Goal: Transaction & Acquisition: Purchase product/service

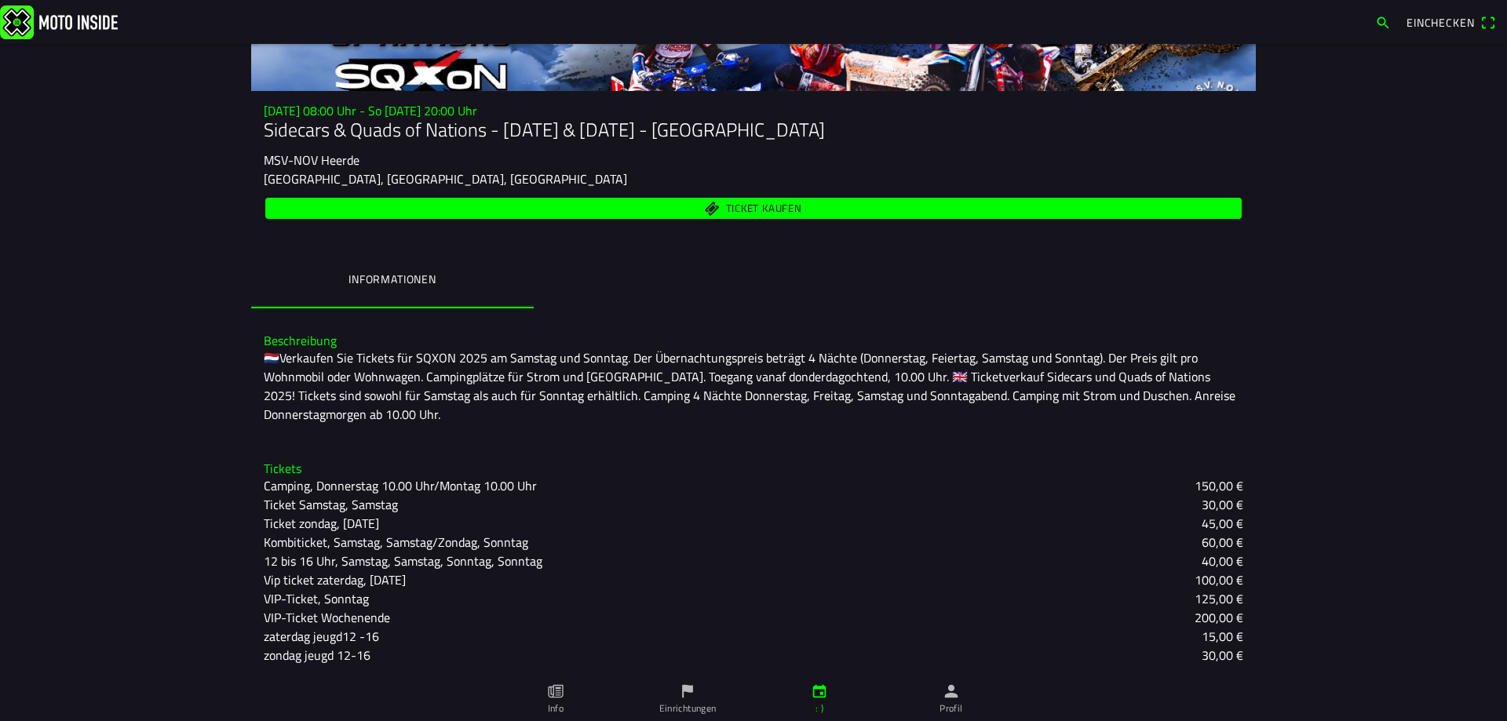
scroll to position [151, 0]
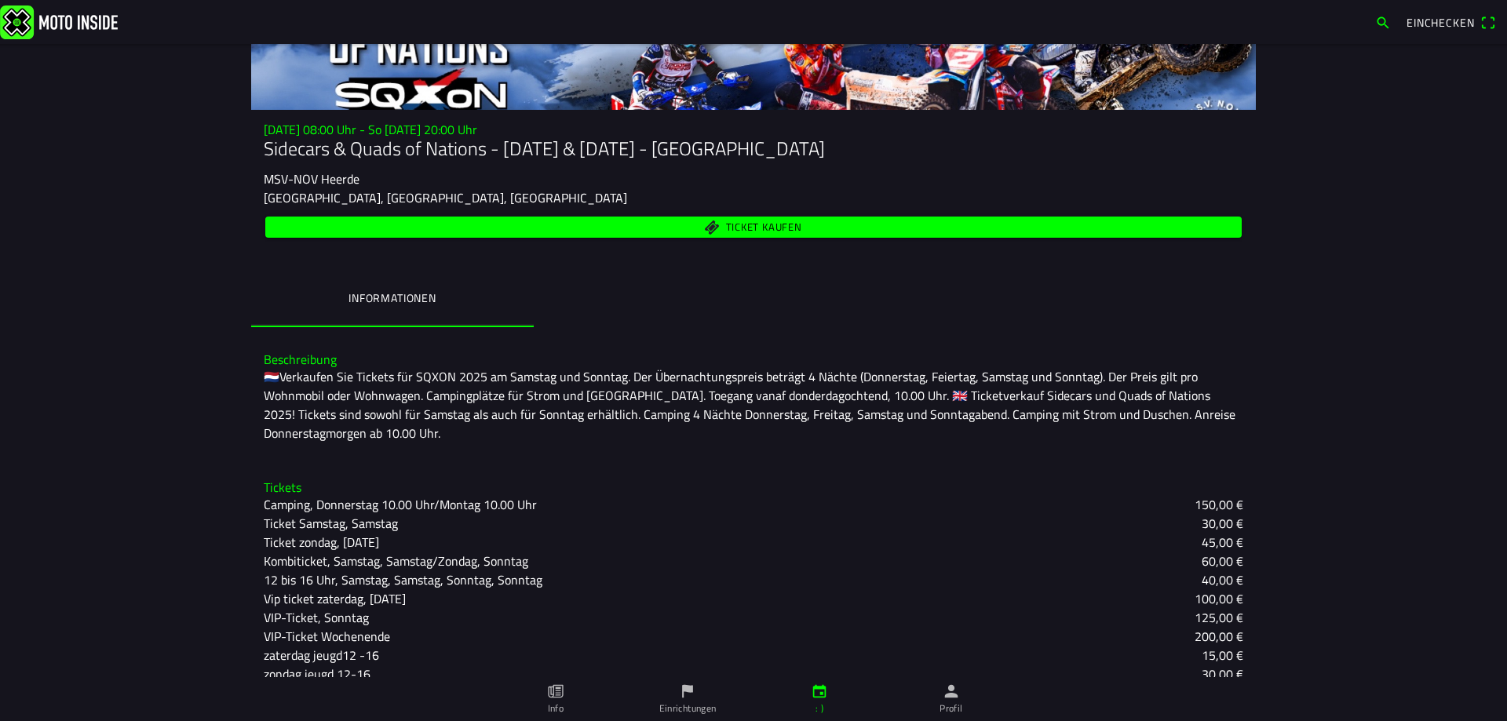
click at [747, 221] on font "Ticket kaufen" at bounding box center [764, 227] width 76 height 16
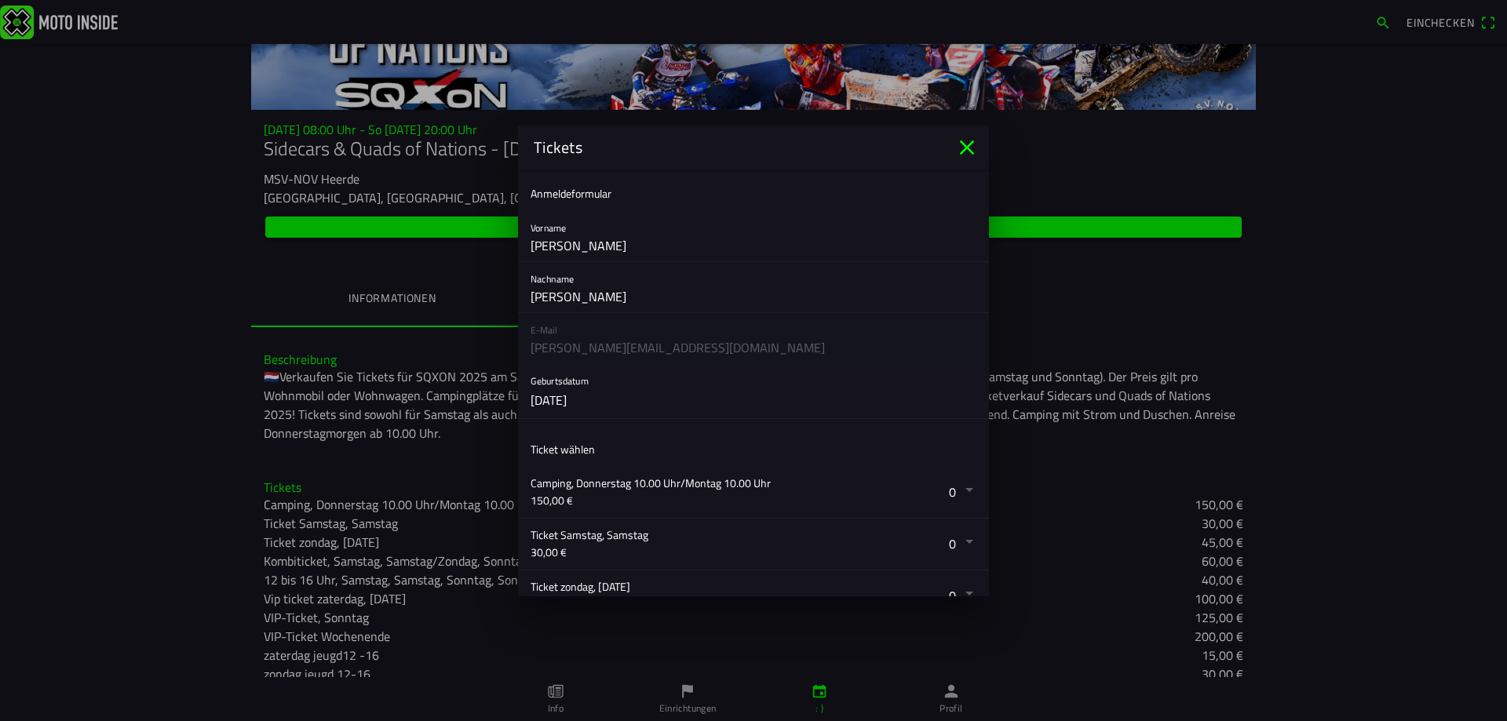
click at [961, 490] on button "button" at bounding box center [760, 492] width 458 height 51
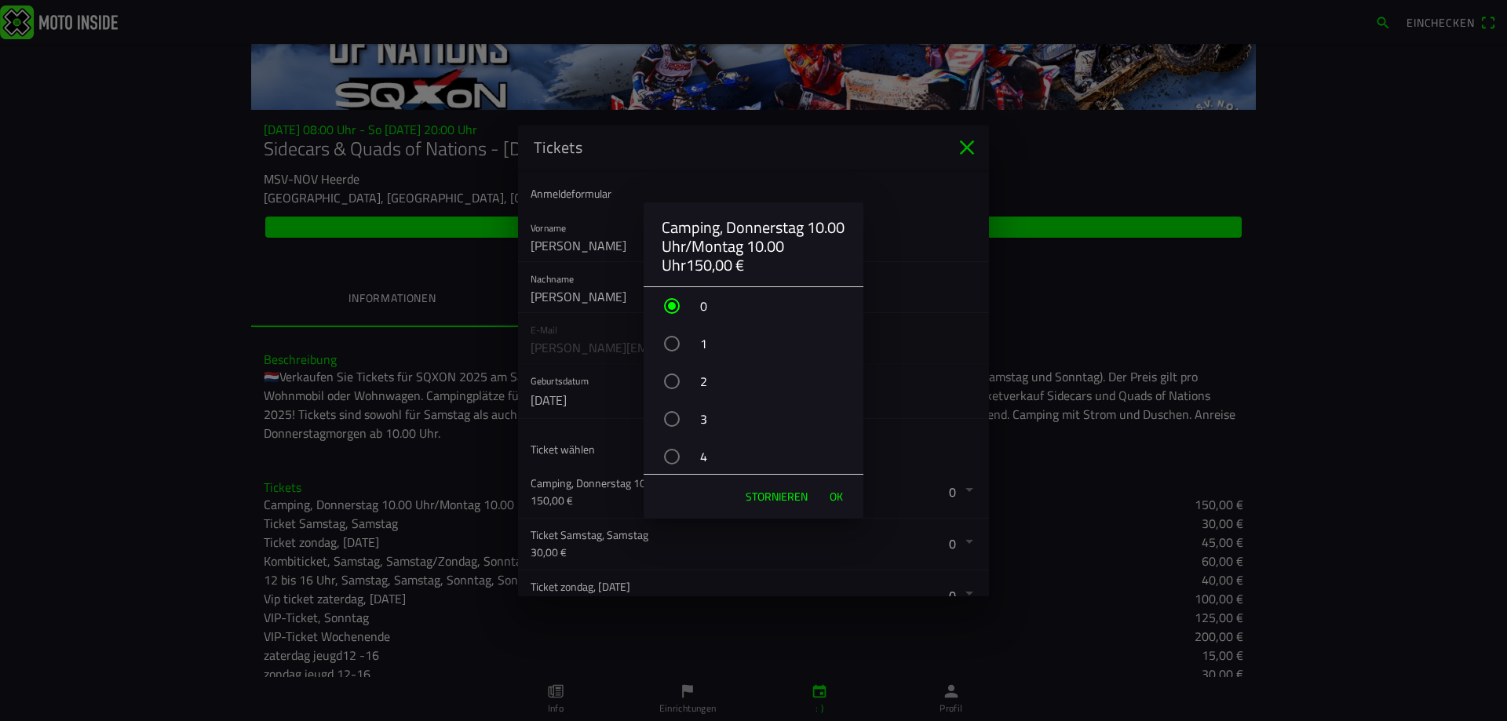
click at [676, 341] on div "button" at bounding box center [672, 344] width 16 height 16
click at [833, 498] on font "OK" at bounding box center [836, 496] width 13 height 16
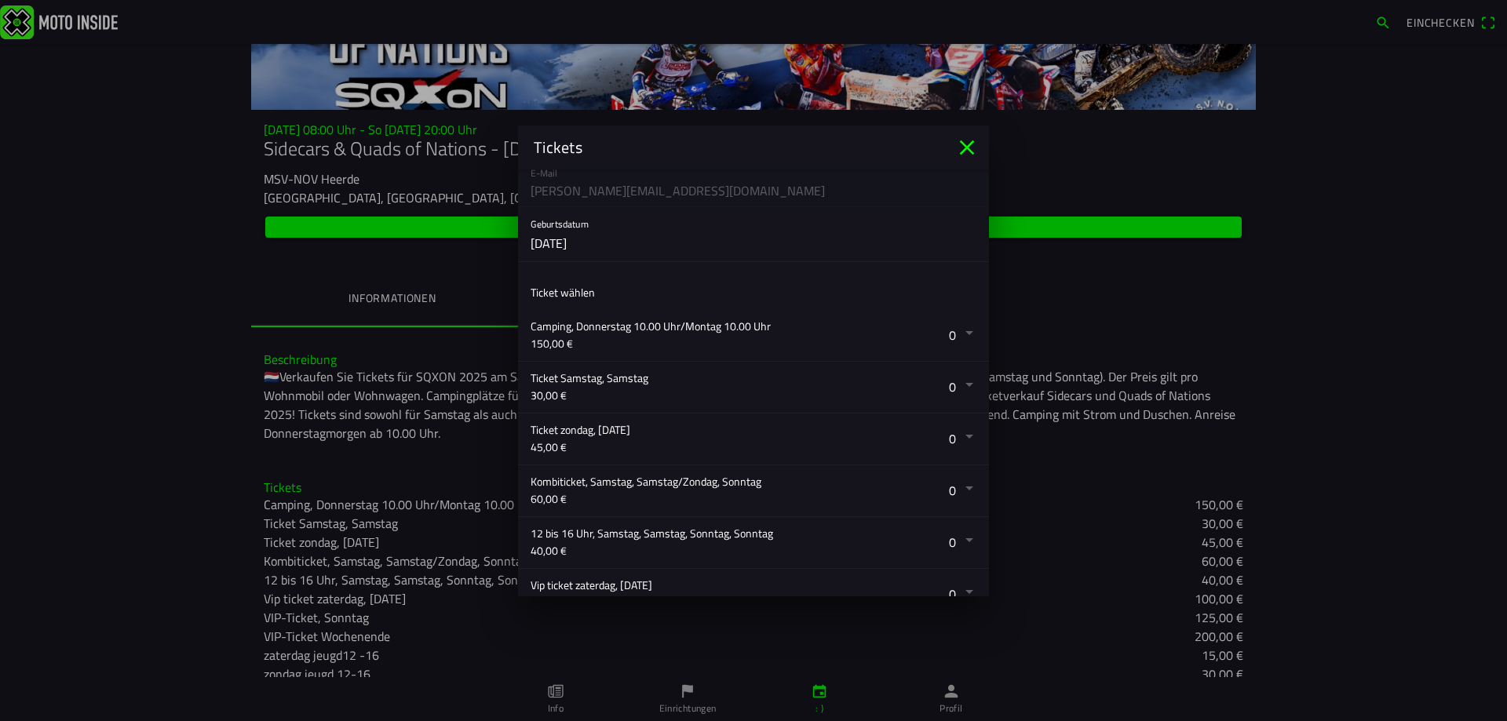
scroll to position [235, 0]
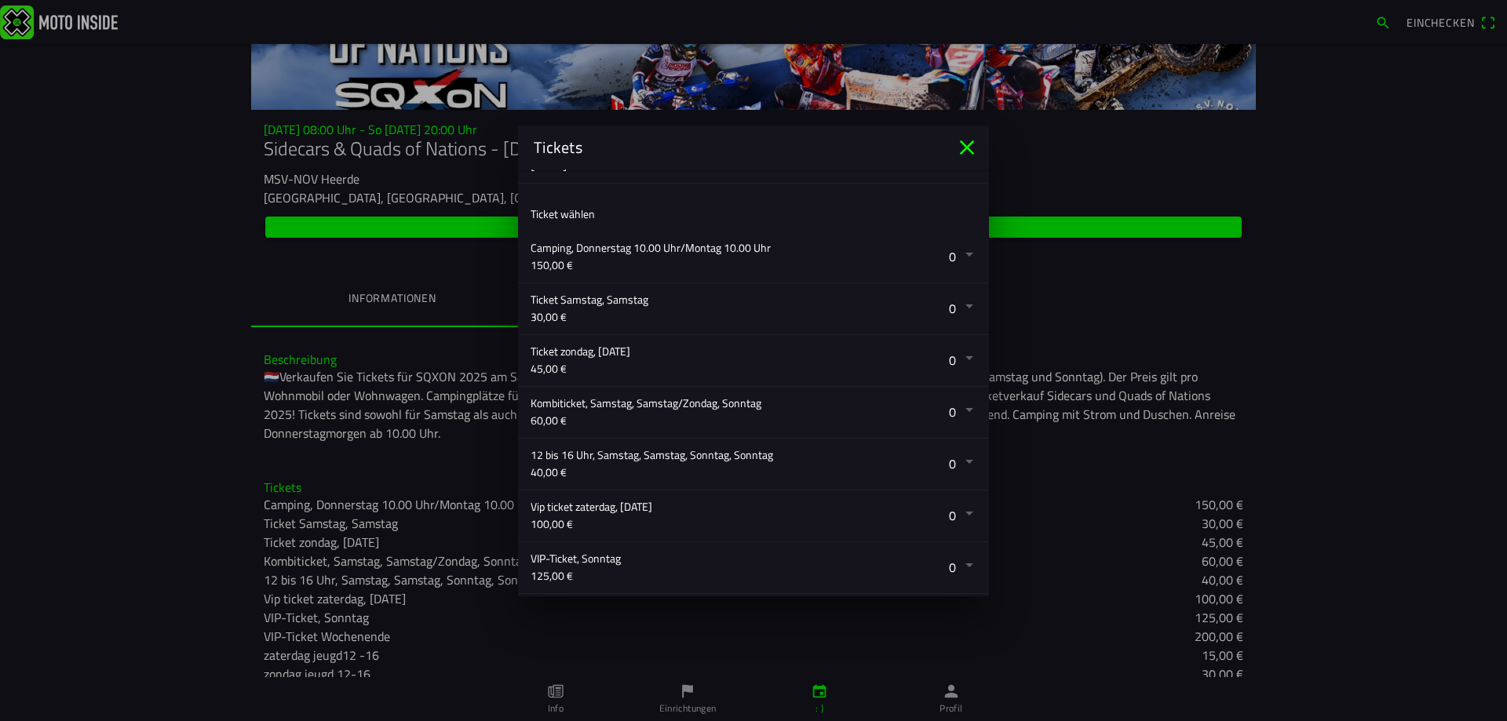
click at [959, 410] on button "button" at bounding box center [760, 412] width 458 height 51
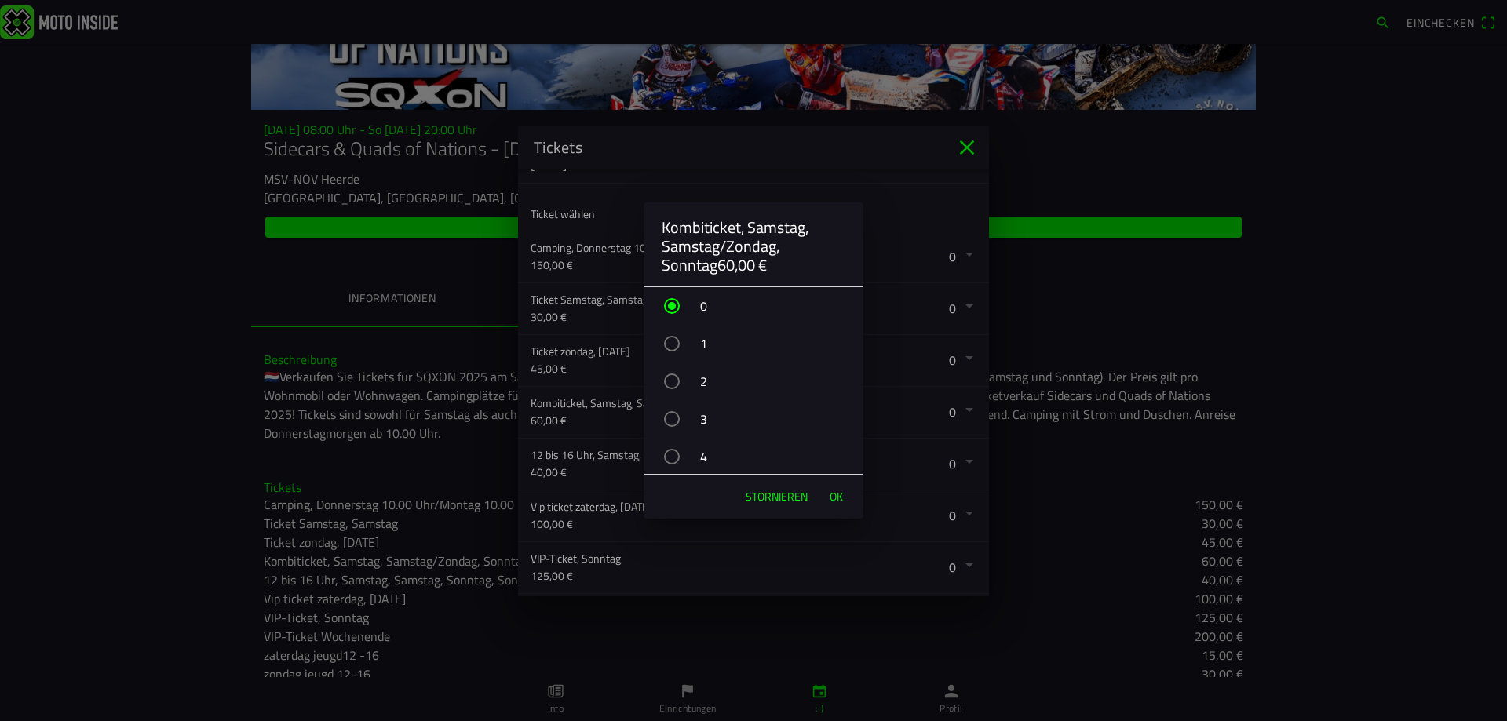
scroll to position [78, 0]
click at [669, 376] on div "button" at bounding box center [672, 378] width 16 height 16
click at [834, 496] on font "OK" at bounding box center [836, 496] width 13 height 16
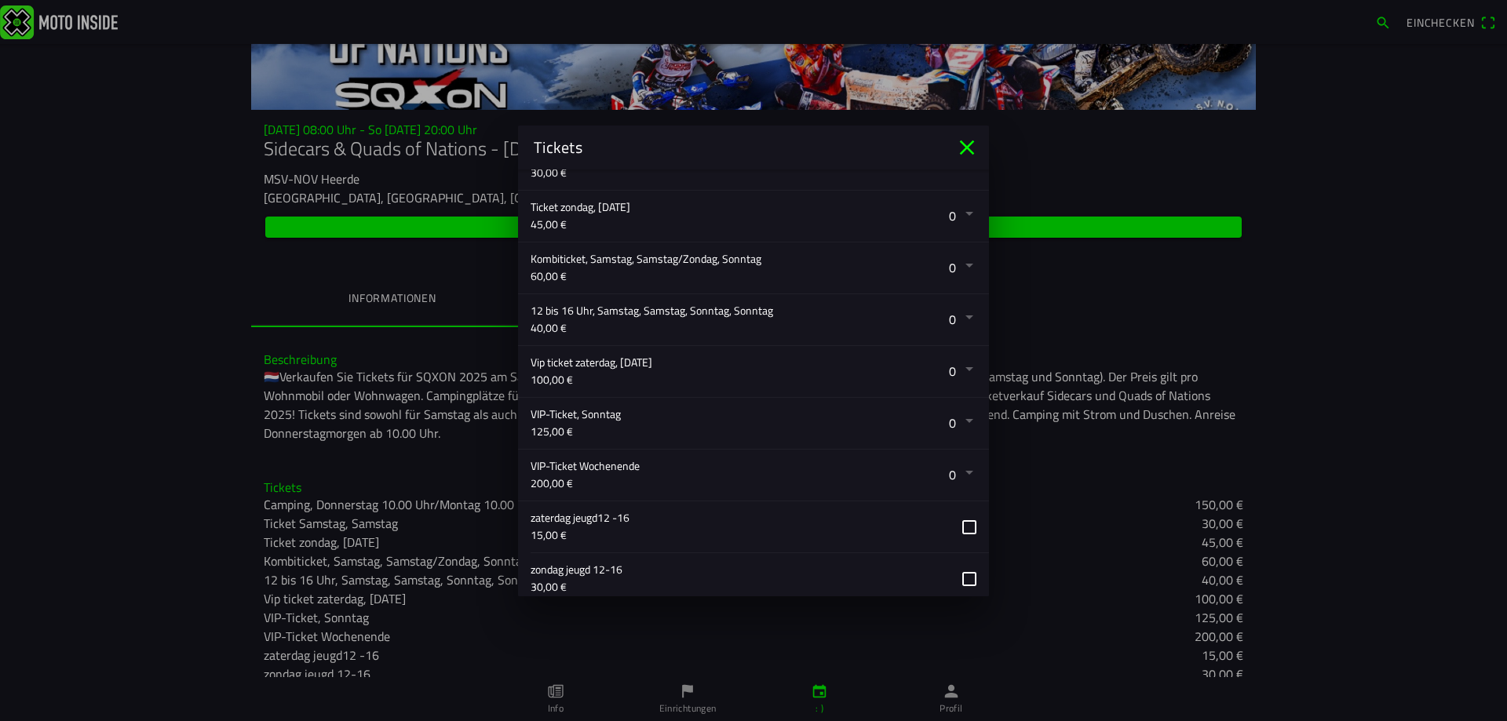
scroll to position [392, 0]
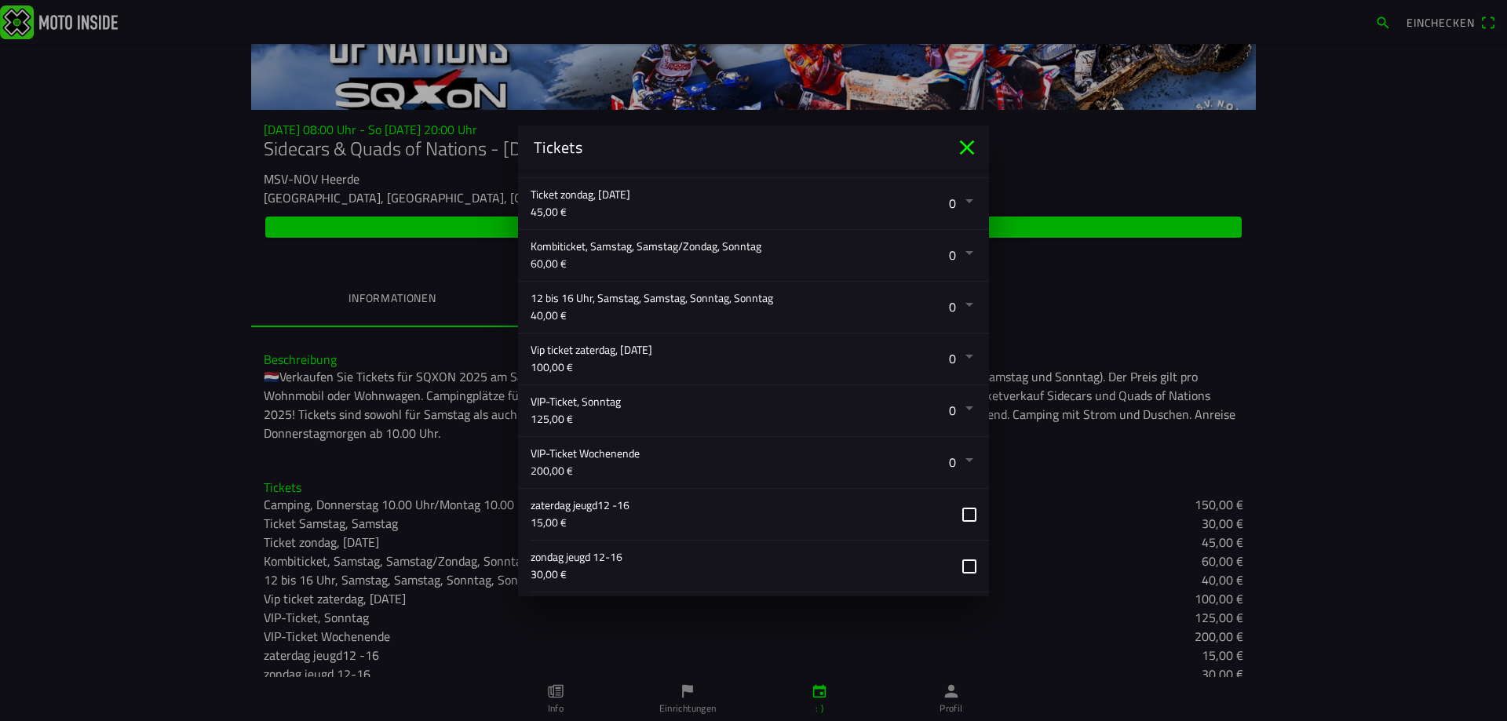
click at [954, 512] on button "button" at bounding box center [760, 514] width 458 height 51
click at [958, 565] on button "button" at bounding box center [760, 566] width 458 height 51
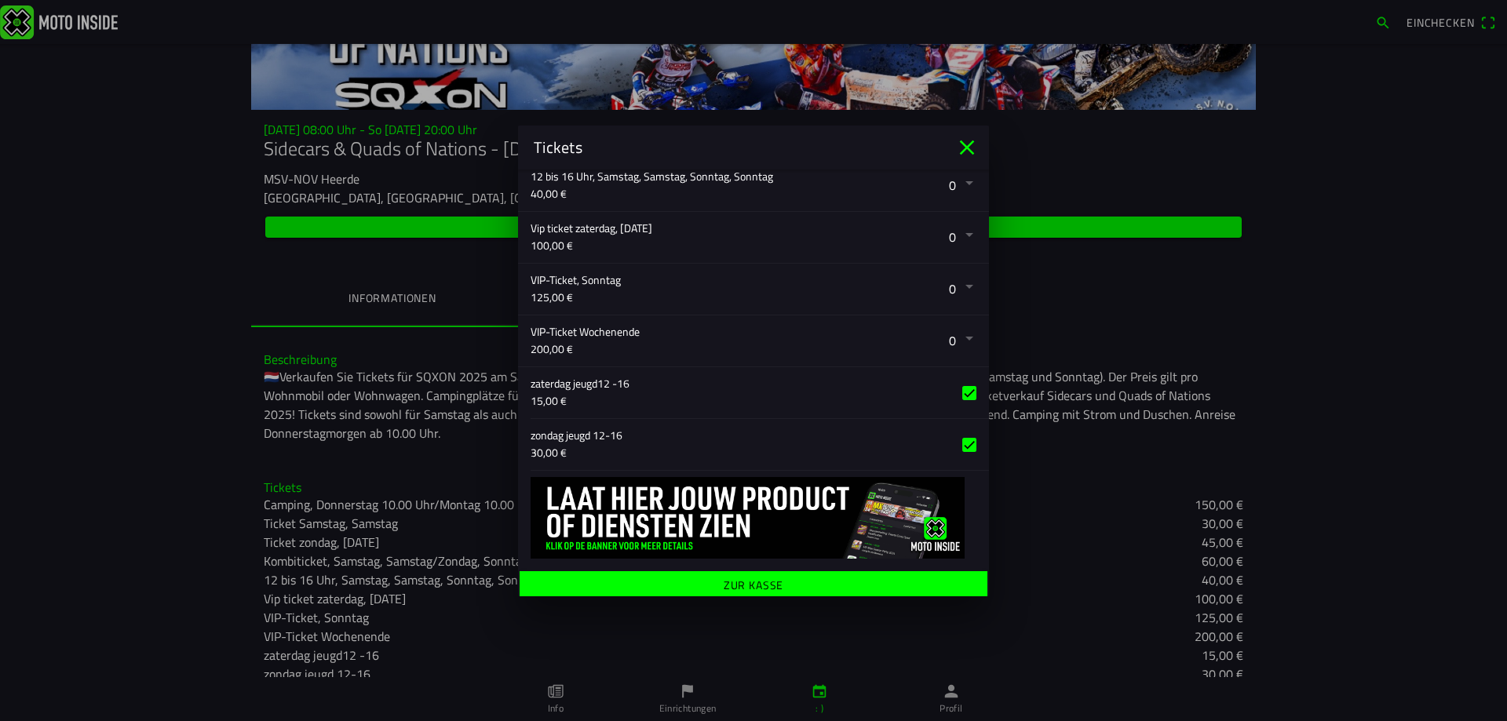
scroll to position [520, 0]
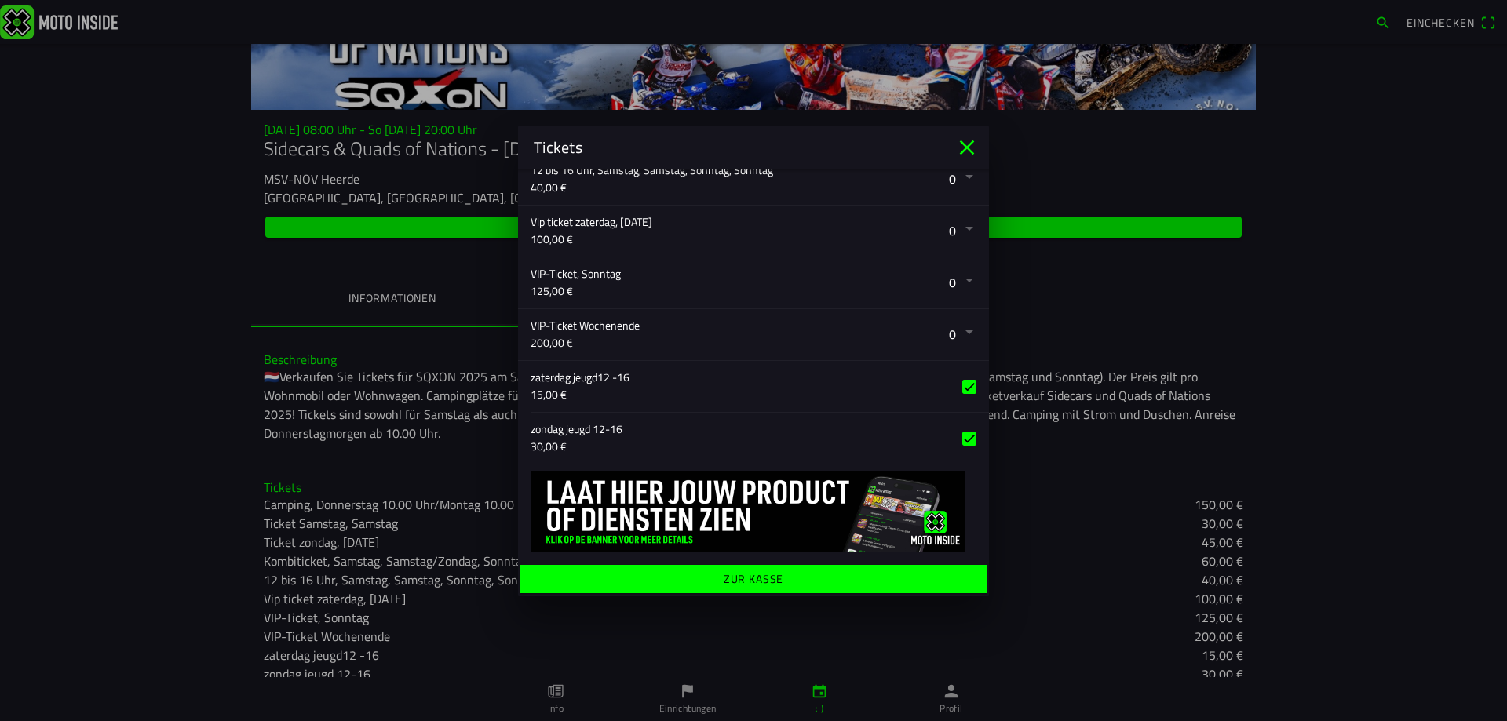
click at [737, 578] on font "Zur Kasse" at bounding box center [754, 578] width 60 height 16
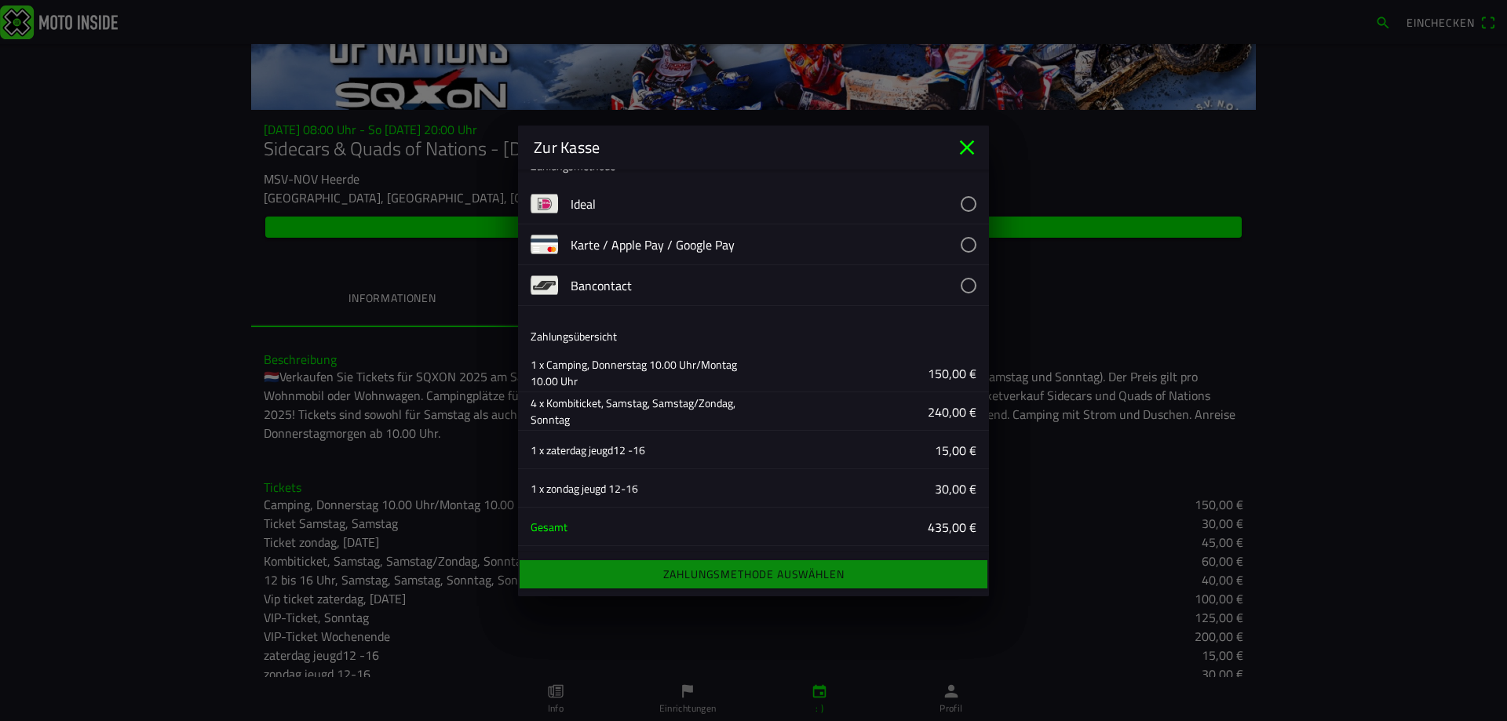
scroll to position [0, 0]
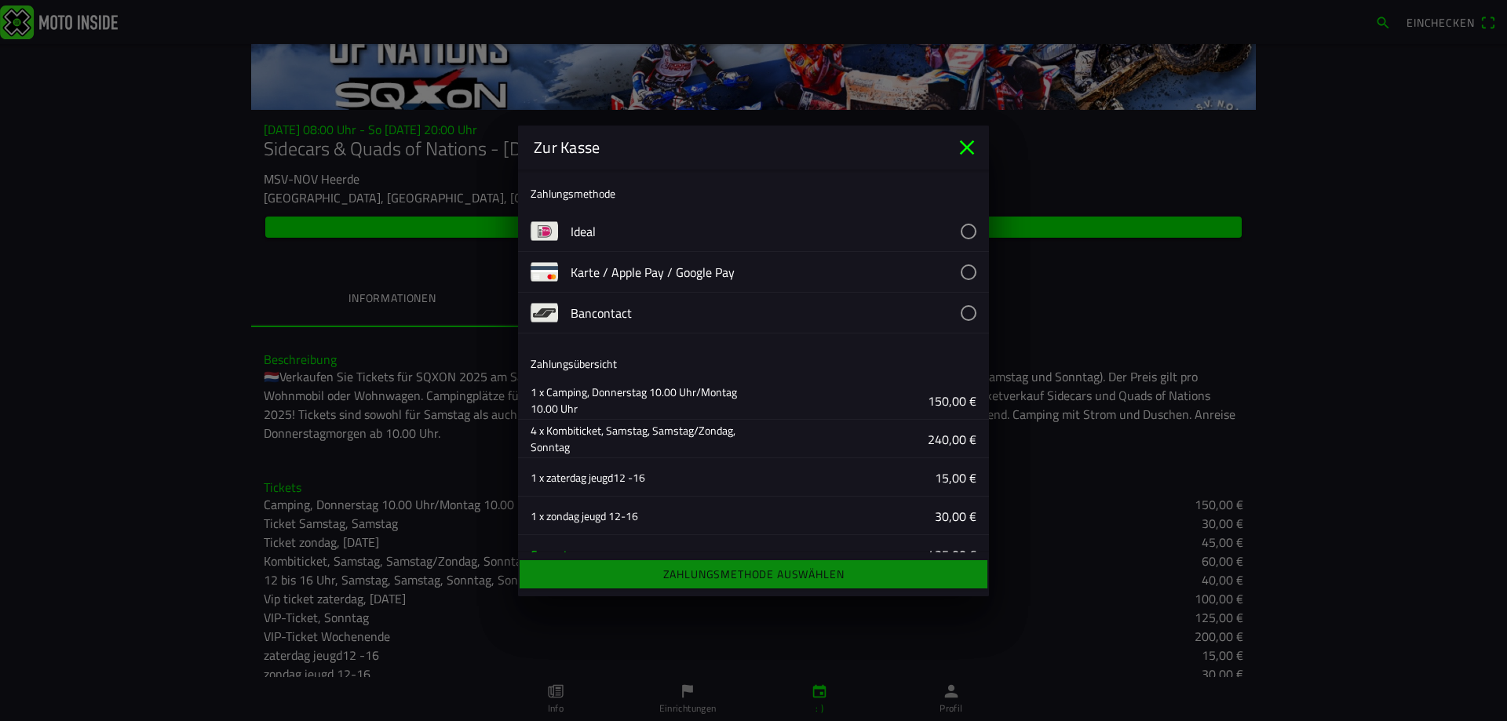
click at [641, 272] on button "button" at bounding box center [780, 272] width 418 height 40
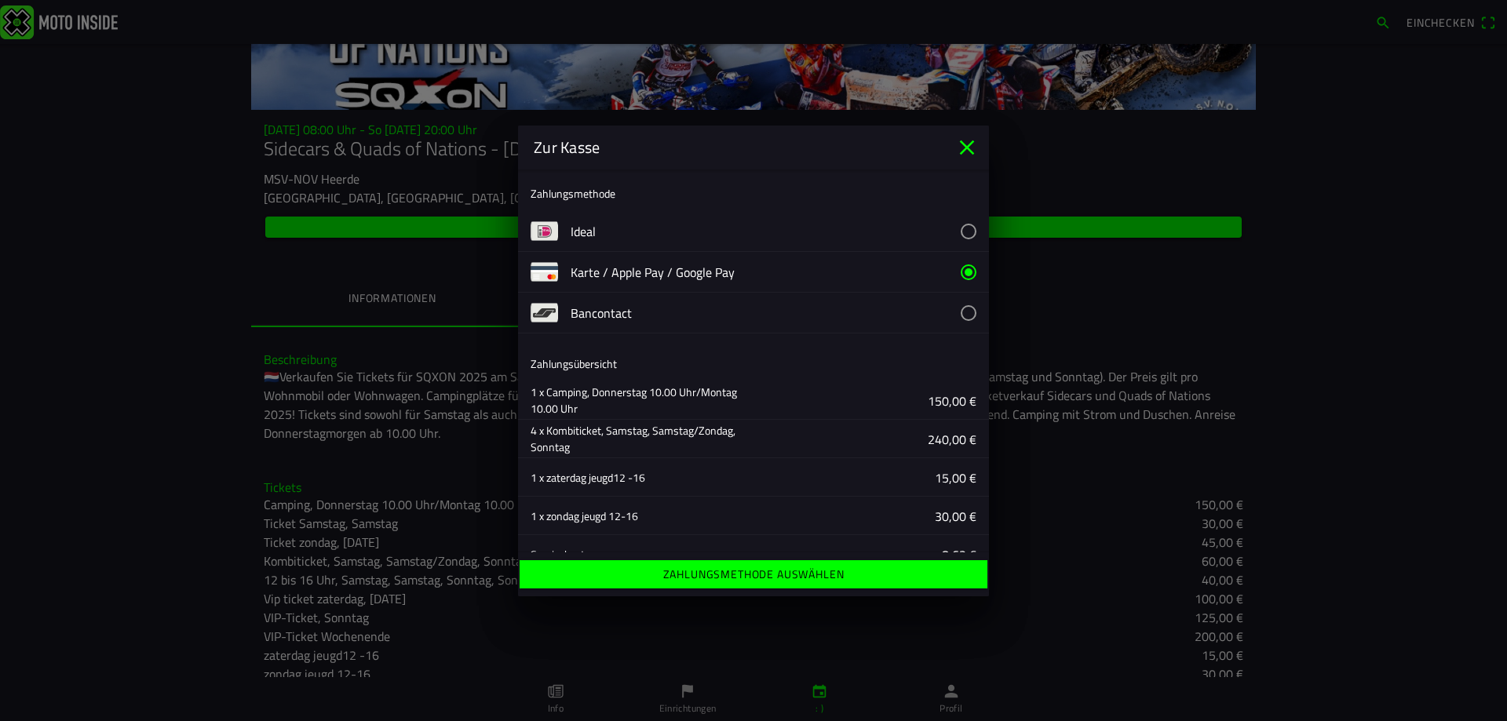
click at [766, 570] on font "Zahlungsmethode auswählen" at bounding box center [753, 574] width 181 height 16
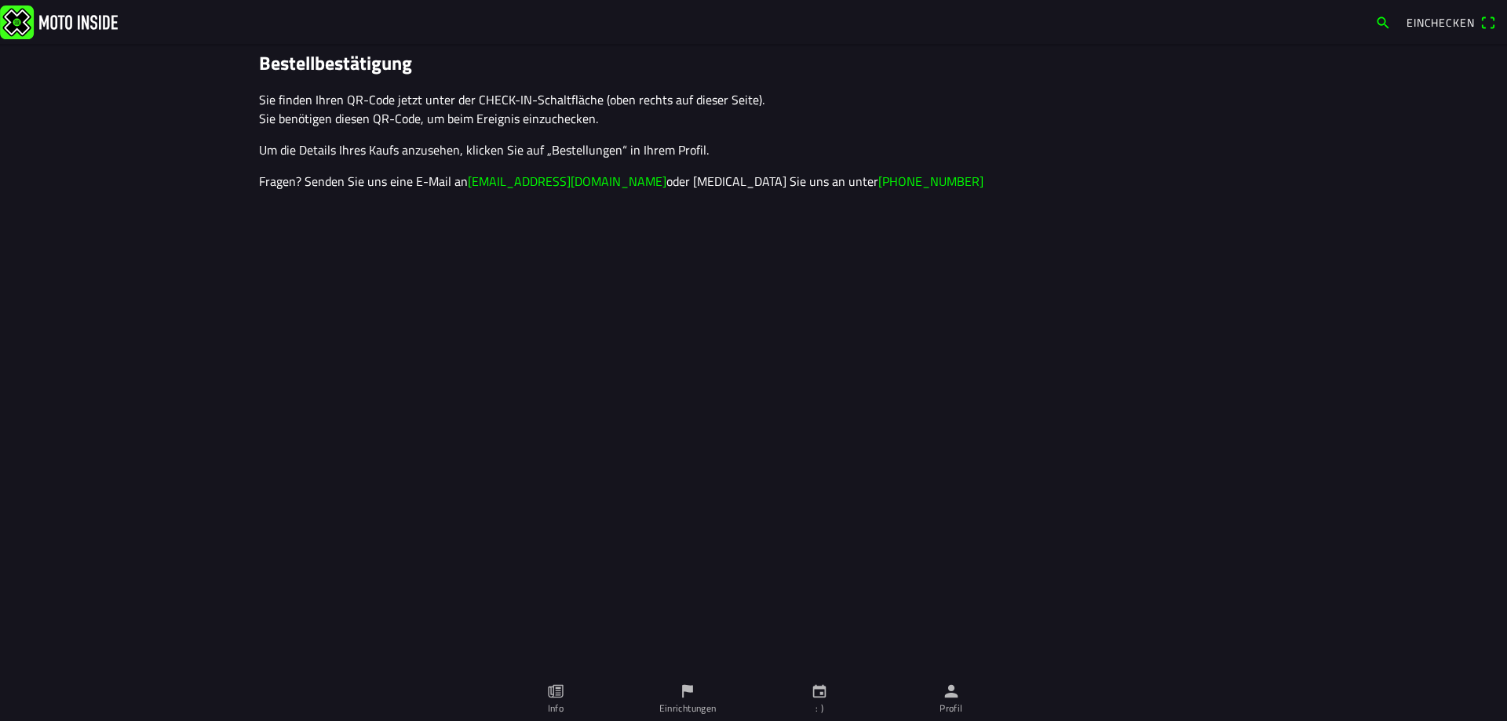
click at [1459, 20] on font "Einchecken" at bounding box center [1439, 22] width 67 height 16
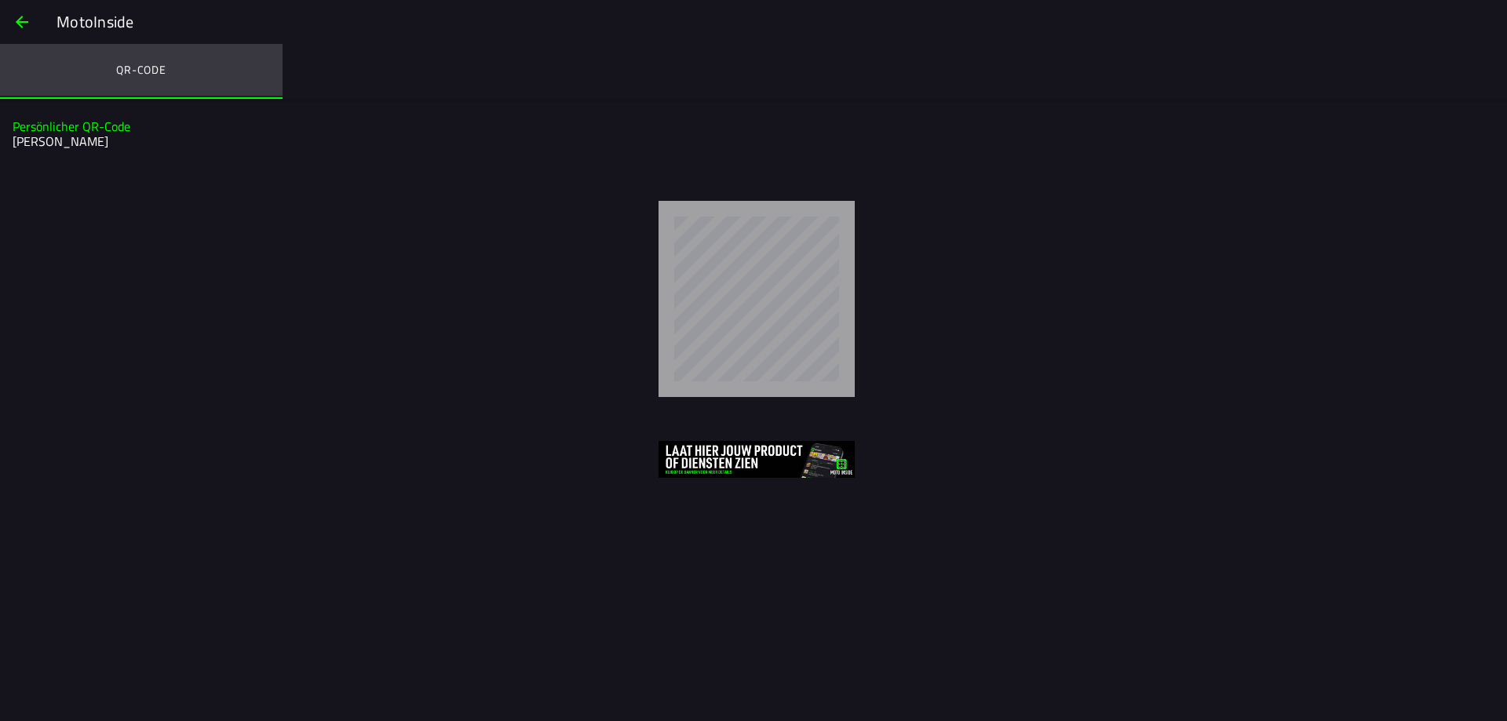
drag, startPoint x: 229, startPoint y: 96, endPoint x: 628, endPoint y: 142, distance: 401.4
click at [628, 142] on div "MotoInside QR-Code Persönlicher QR-Code Richard Eggenmüller" at bounding box center [753, 360] width 1507 height 721
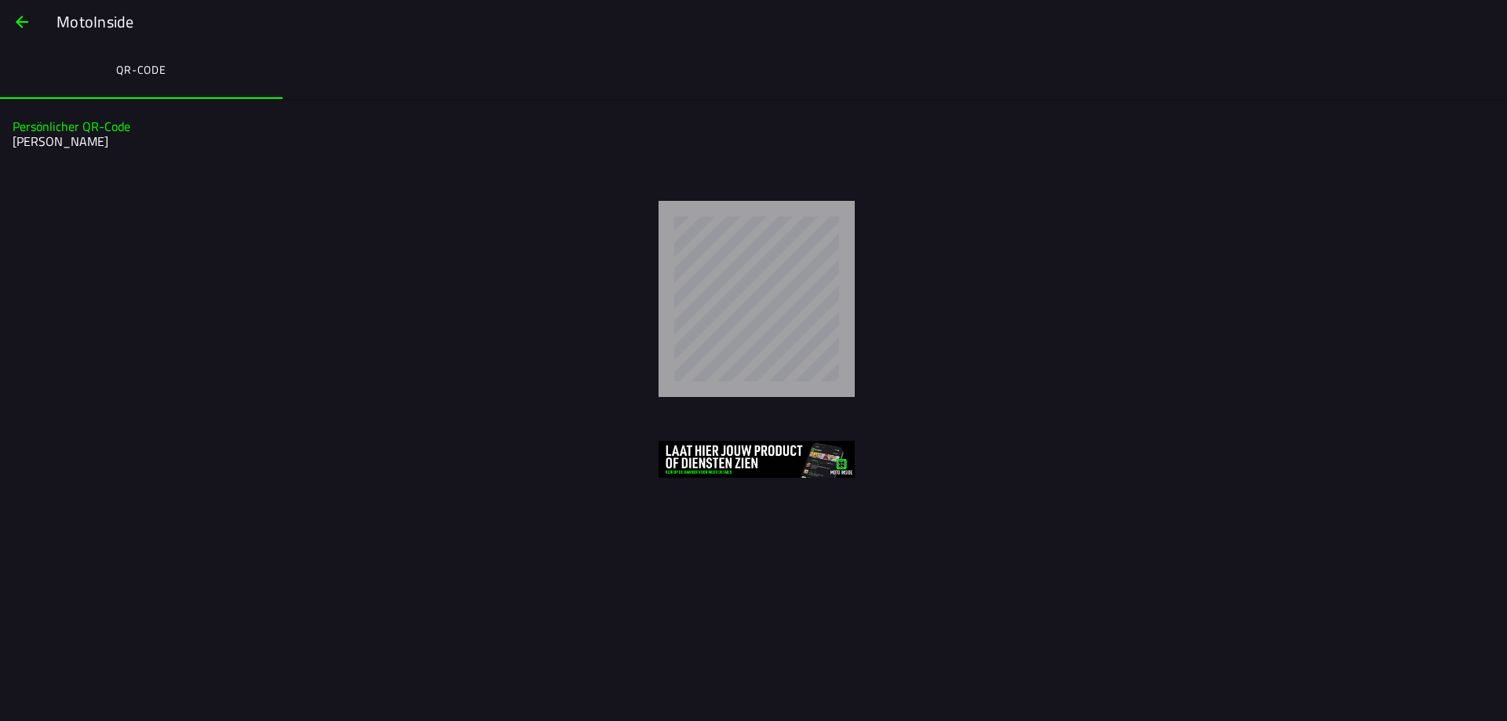
click at [283, 115] on ion-col "Persönlicher QR-Code Richard Eggenmüller" at bounding box center [754, 134] width 1482 height 38
click at [23, 21] on span "button" at bounding box center [22, 22] width 19 height 38
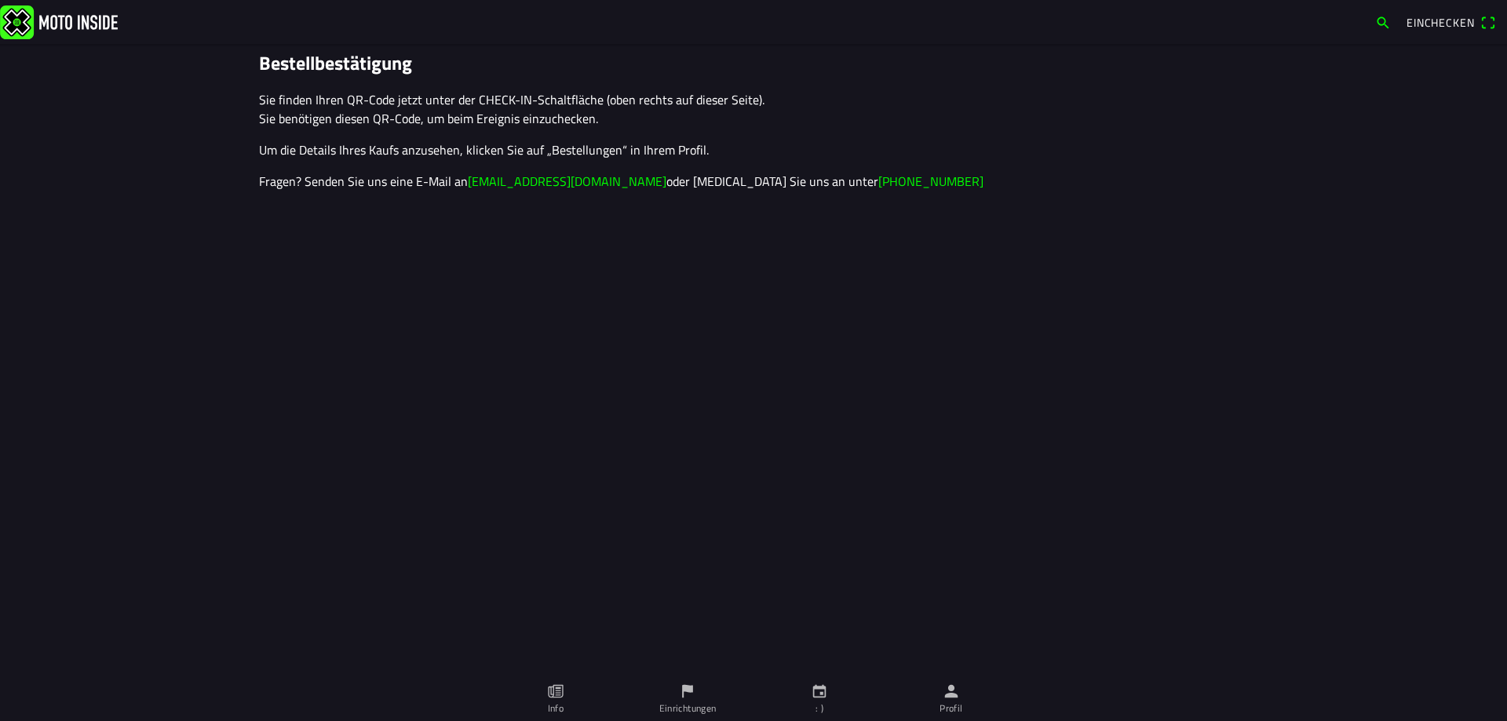
click at [1490, 20] on span "Einchecken" at bounding box center [1450, 22] width 89 height 25
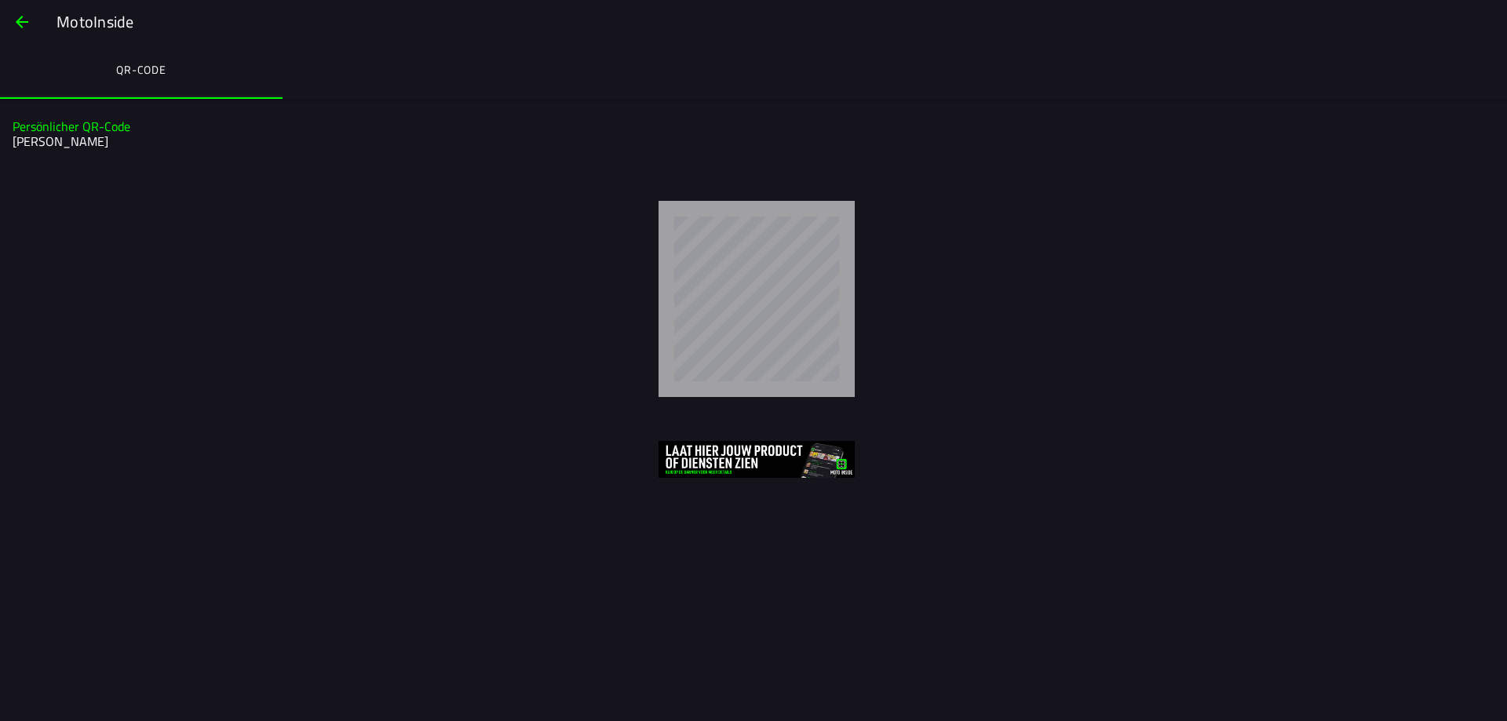
click at [1256, 264] on div at bounding box center [756, 299] width 1475 height 196
click at [15, 17] on span "button" at bounding box center [22, 22] width 19 height 38
